Goal: Transaction & Acquisition: Purchase product/service

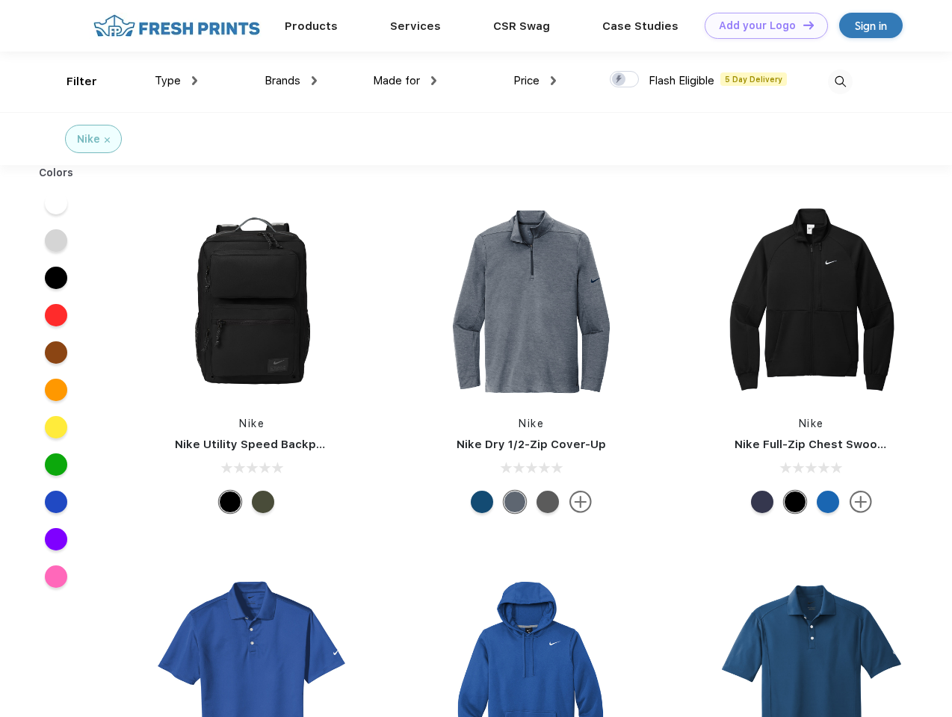
click at [760, 25] on link "Add your Logo Design Tool" at bounding box center [765, 26] width 123 height 26
click at [0, 0] on div "Design Tool" at bounding box center [0, 0] width 0 height 0
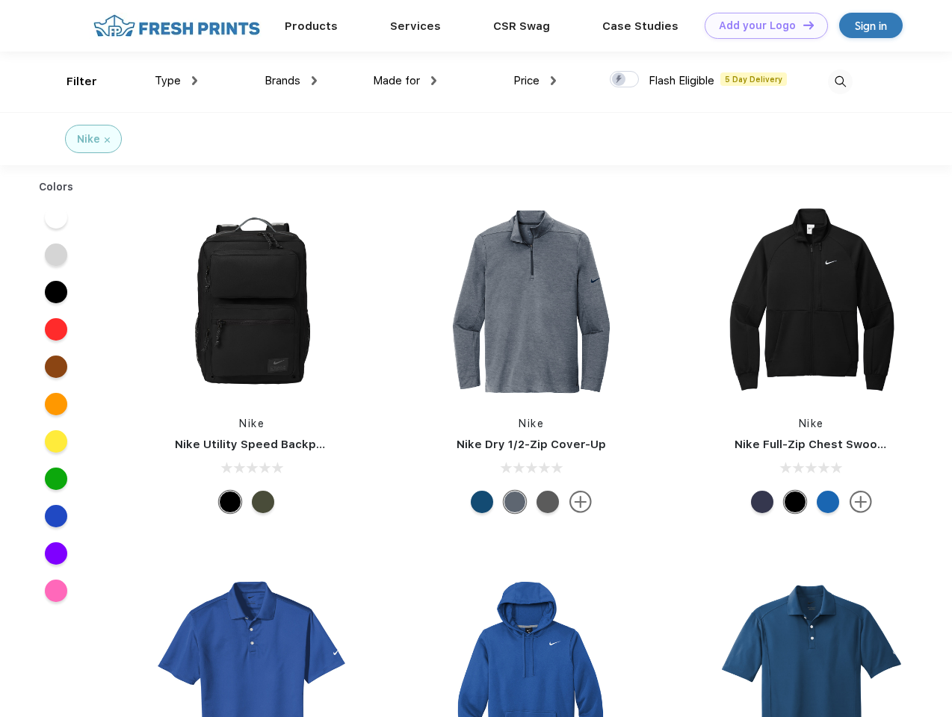
click at [801, 25] on link "Add your Logo Design Tool" at bounding box center [765, 26] width 123 height 26
click at [72, 81] on div "Filter" at bounding box center [81, 81] width 31 height 17
click at [176, 81] on span "Type" at bounding box center [168, 80] width 26 height 13
click at [291, 81] on span "Brands" at bounding box center [282, 80] width 36 height 13
click at [405, 81] on span "Made for" at bounding box center [396, 80] width 47 height 13
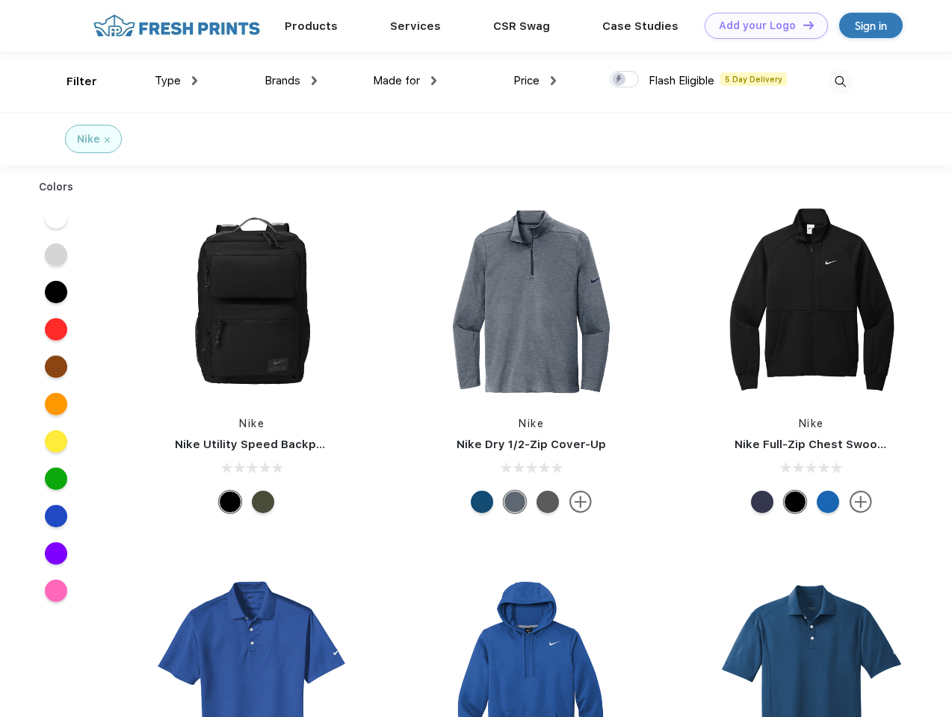
click at [535, 81] on span "Price" at bounding box center [526, 80] width 26 height 13
click at [624, 80] on div at bounding box center [623, 79] width 29 height 16
click at [619, 80] on input "checkbox" at bounding box center [614, 75] width 10 height 10
click at [840, 81] on img at bounding box center [840, 81] width 25 height 25
